Goal: Navigation & Orientation: Find specific page/section

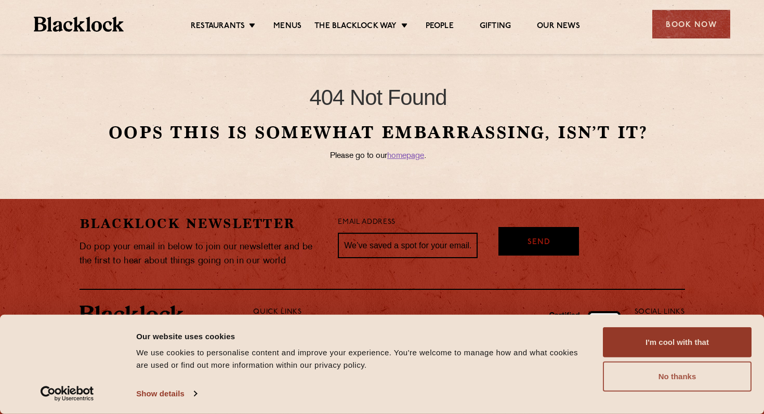
click at [684, 381] on button "No thanks" at bounding box center [677, 377] width 149 height 30
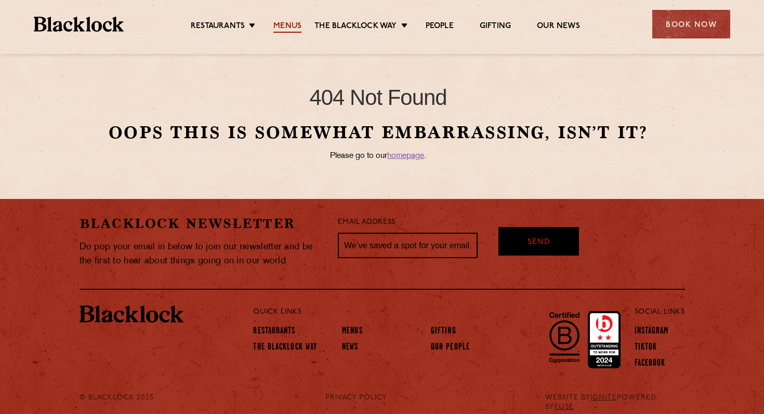
click at [293, 25] on link "Menus" at bounding box center [288, 26] width 28 height 11
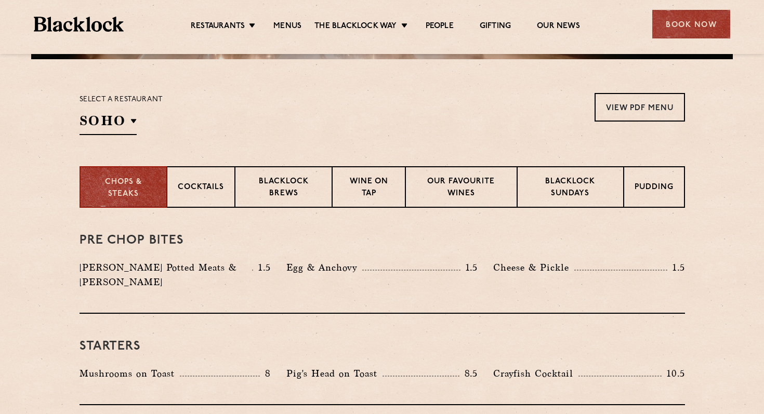
scroll to position [314, 0]
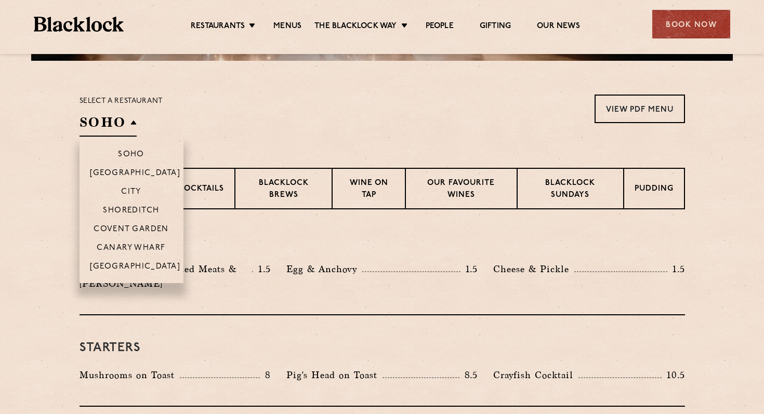
click at [127, 127] on h2 "SOHO" at bounding box center [108, 124] width 57 height 23
click at [131, 211] on p "Shoreditch" at bounding box center [131, 211] width 57 height 10
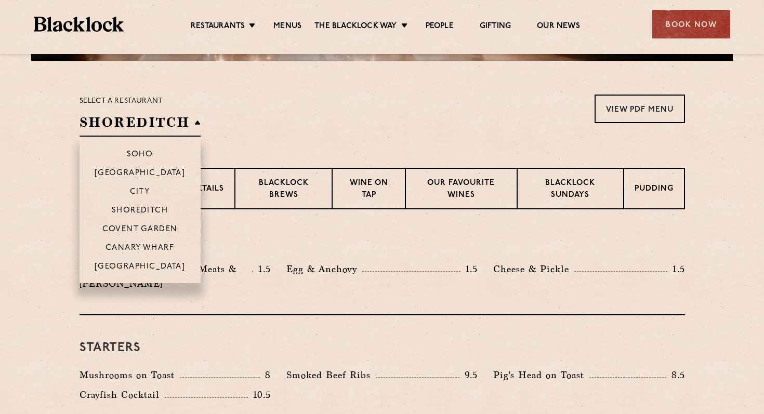
click at [146, 149] on li "Soho" at bounding box center [140, 150] width 121 height 27
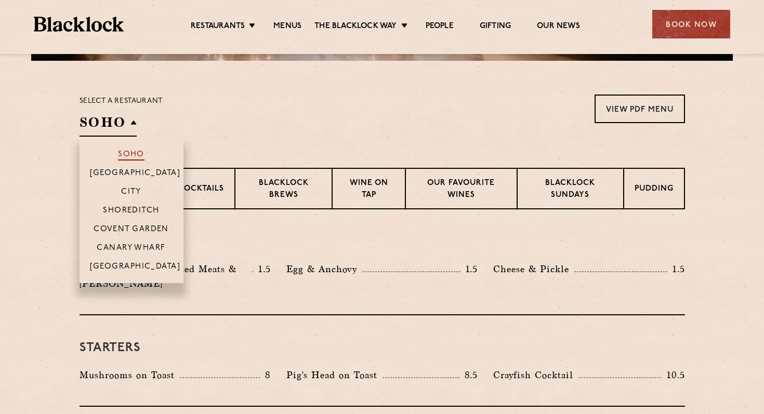
click at [139, 153] on p "Soho" at bounding box center [131, 155] width 27 height 10
click at [138, 212] on p "Shoreditch" at bounding box center [131, 211] width 57 height 10
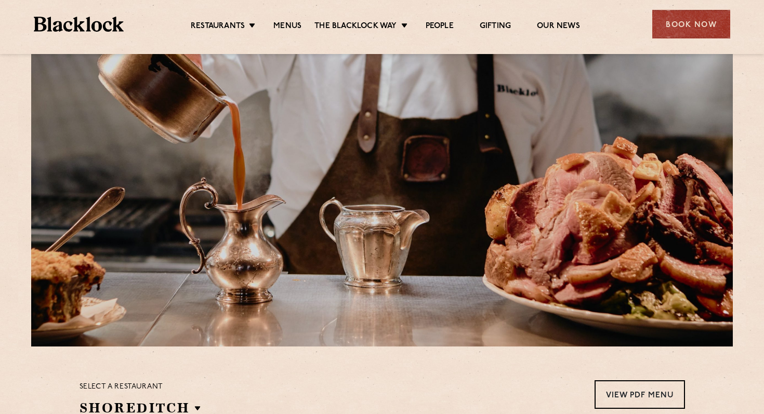
scroll to position [0, 0]
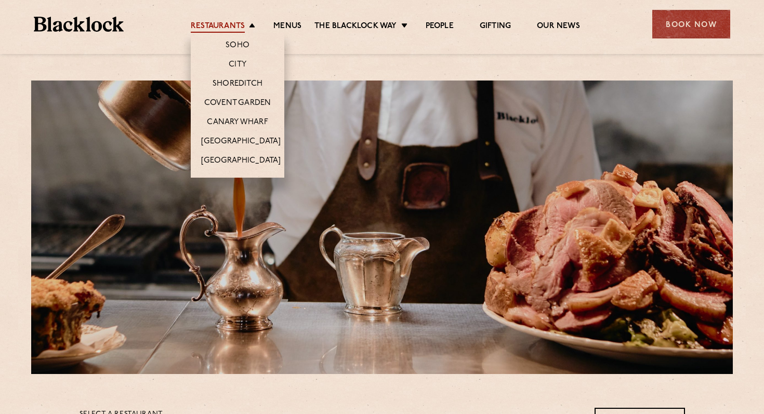
click at [232, 23] on link "Restaurants" at bounding box center [218, 26] width 54 height 11
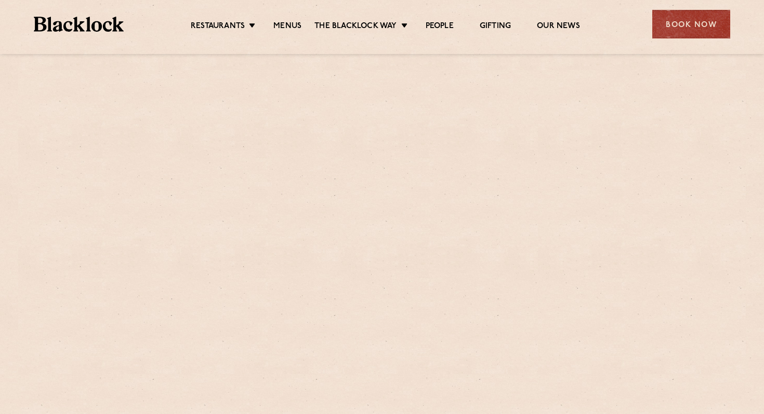
click at [98, 20] on img at bounding box center [79, 24] width 90 height 15
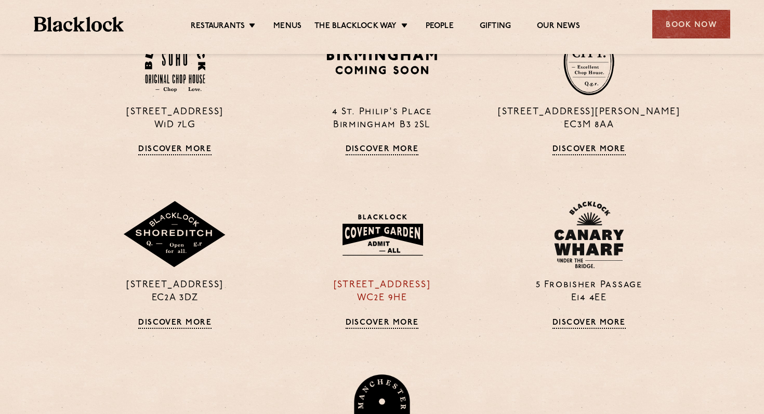
scroll to position [822, 0]
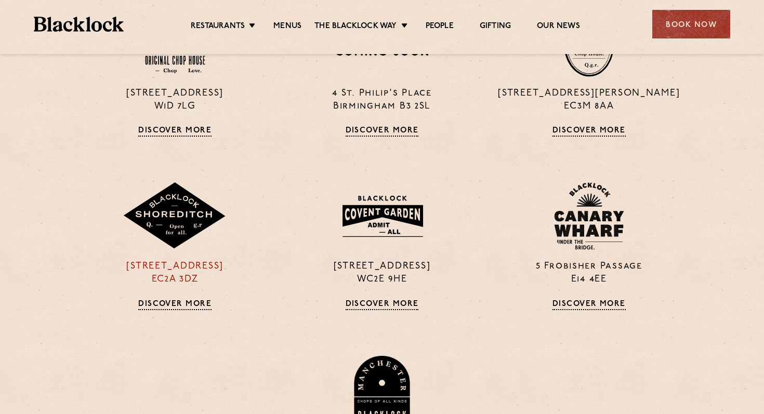
click at [170, 230] on img at bounding box center [175, 217] width 104 height 68
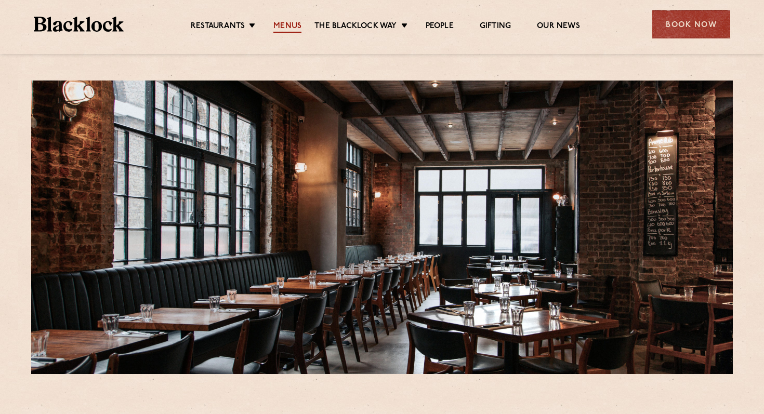
click at [283, 27] on link "Menus" at bounding box center [288, 26] width 28 height 11
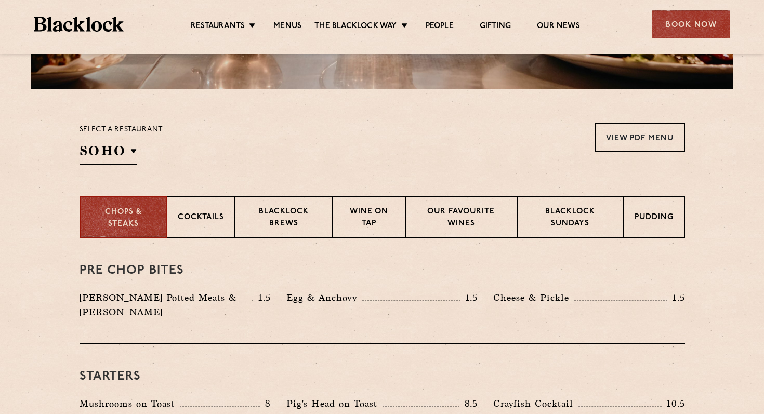
scroll to position [334, 0]
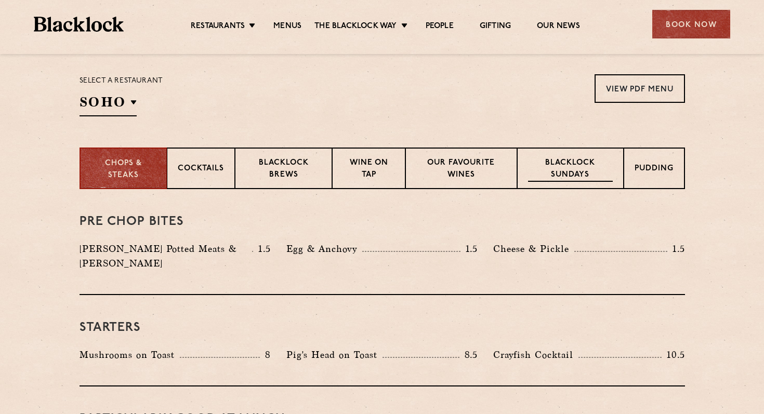
click at [574, 173] on p "Blacklock Sundays" at bounding box center [570, 170] width 84 height 24
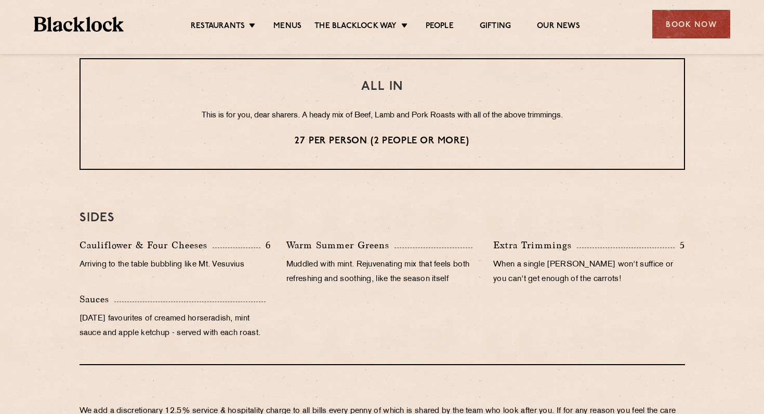
scroll to position [662, 0]
